Goal: Browse casually

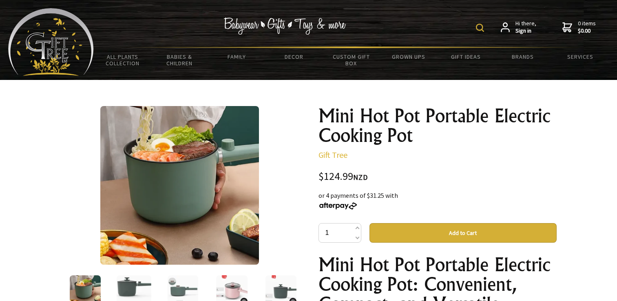
click at [135, 275] on img at bounding box center [134, 290] width 35 height 31
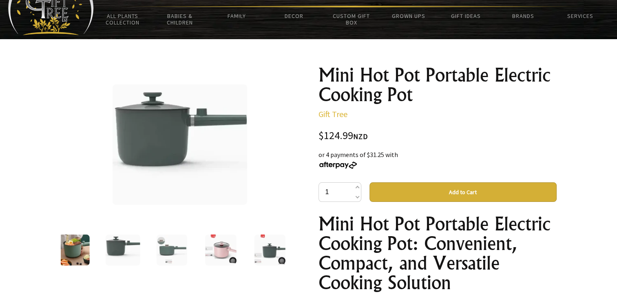
click at [186, 253] on img at bounding box center [172, 249] width 31 height 31
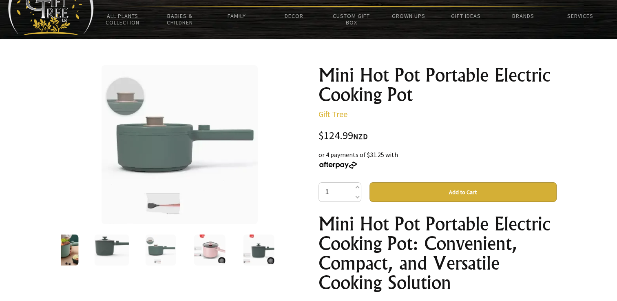
click at [212, 254] on img at bounding box center [209, 249] width 31 height 31
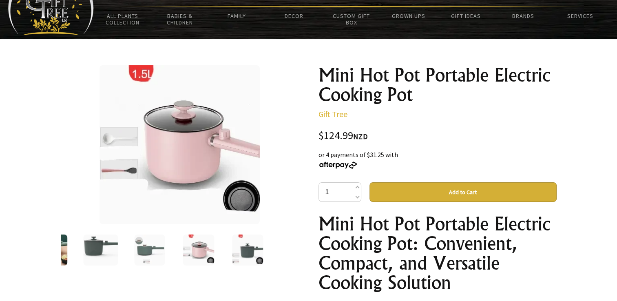
click at [247, 256] on img at bounding box center [247, 249] width 31 height 31
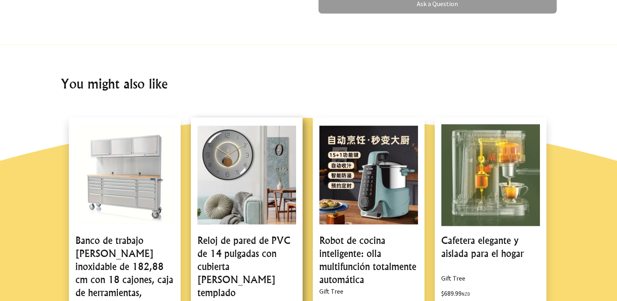
scroll to position [612, 0]
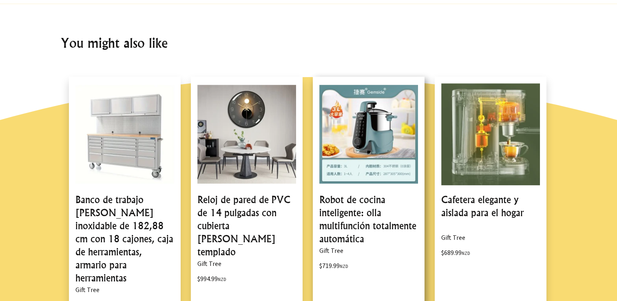
click at [376, 218] on link at bounding box center [369, 210] width 112 height 266
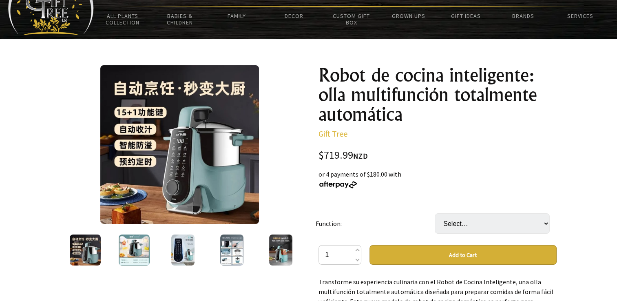
click at [125, 248] on img at bounding box center [134, 249] width 31 height 31
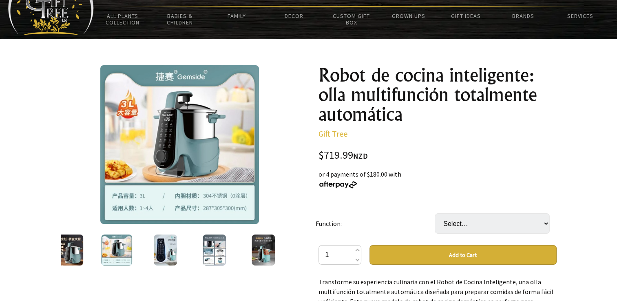
click at [161, 257] on img at bounding box center [165, 249] width 23 height 31
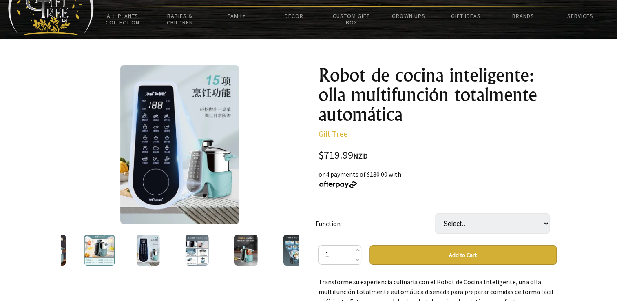
click at [193, 255] on img at bounding box center [197, 249] width 23 height 31
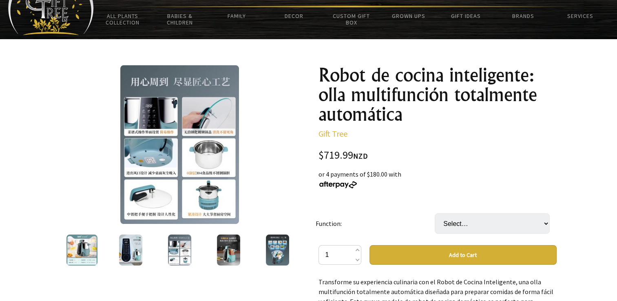
click at [225, 258] on img at bounding box center [228, 249] width 23 height 31
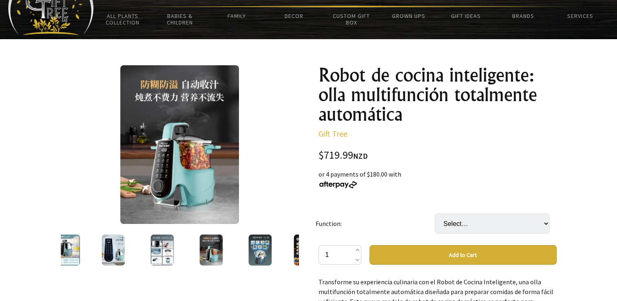
click at [254, 257] on img at bounding box center [259, 249] width 23 height 31
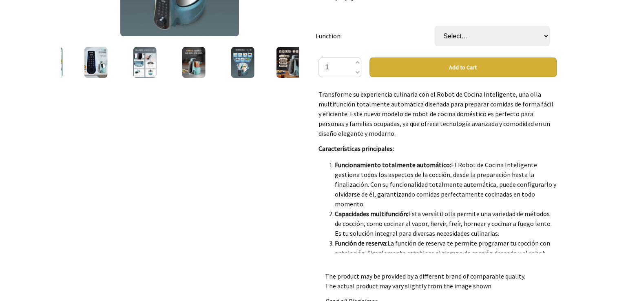
scroll to position [245, 0]
